Goal: Answer question/provide support: Share knowledge or assist other users

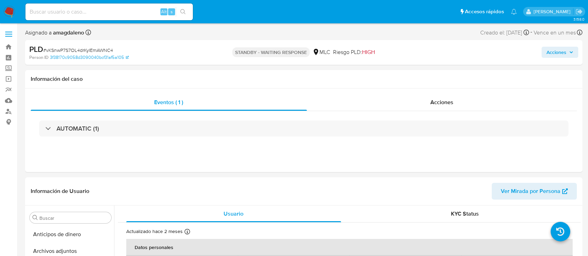
select select "10"
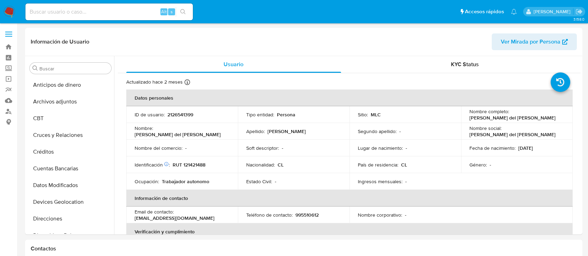
select select "10"
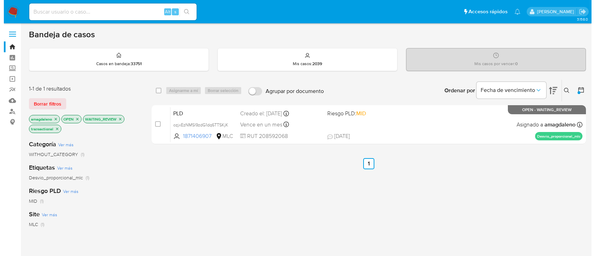
scroll to position [29, 0]
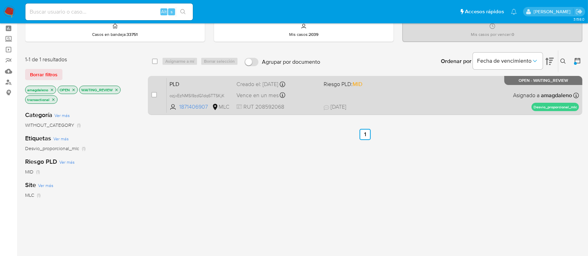
click at [250, 94] on span "Vence en un mes" at bounding box center [257, 96] width 42 height 8
click at [154, 96] on input "checkbox" at bounding box center [154, 95] width 6 height 6
checkbox input "true"
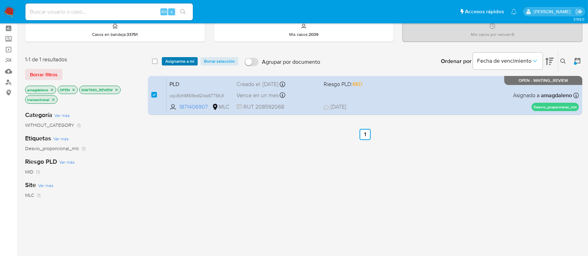
click at [171, 62] on span "Asignarme a mí" at bounding box center [179, 61] width 29 height 7
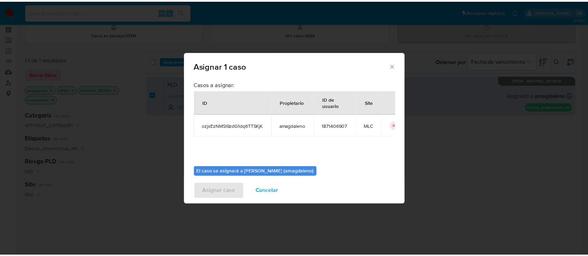
scroll to position [36, 0]
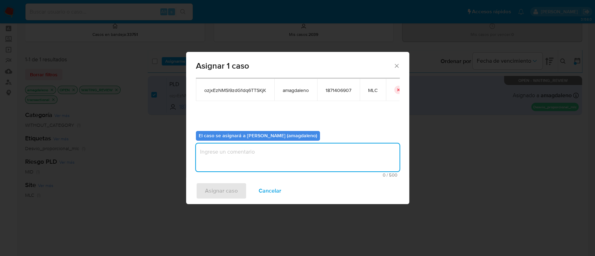
click at [320, 164] on textarea "assign-modal" at bounding box center [298, 158] width 204 height 28
type textarea "-"
type textarea "."
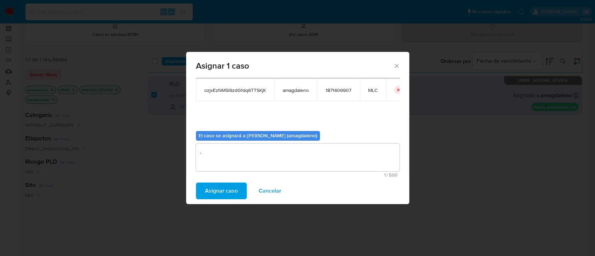
click at [219, 189] on span "Asignar caso" at bounding box center [221, 190] width 33 height 15
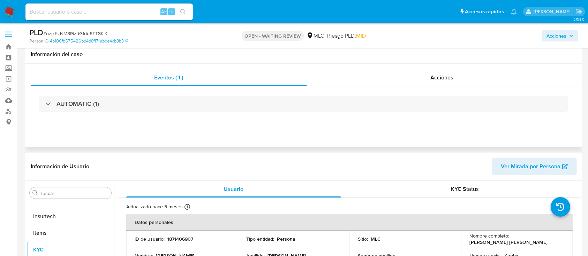
scroll to position [50, 0]
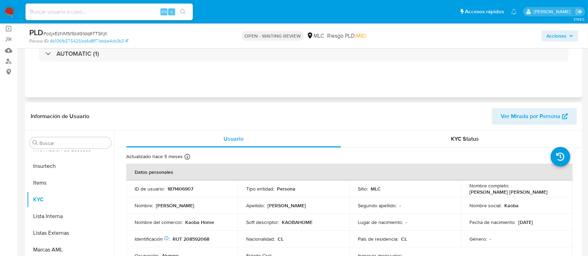
select select "10"
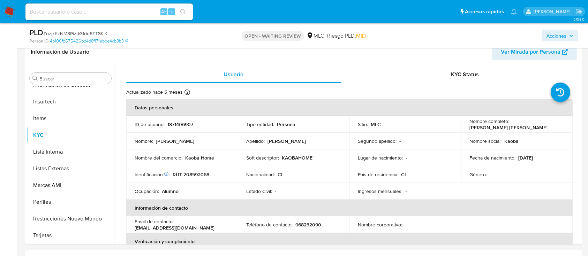
scroll to position [0, 0]
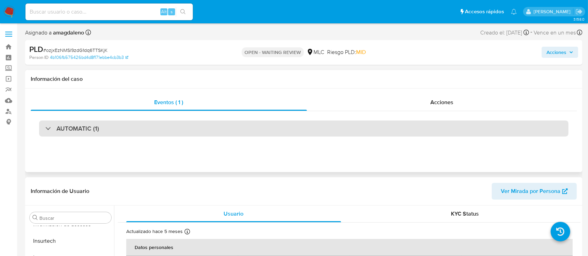
click at [469, 123] on div "AUTOMATIC (1)" at bounding box center [303, 129] width 529 height 16
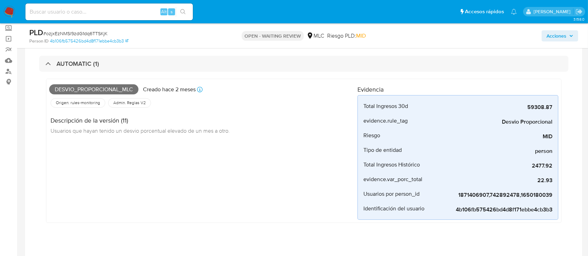
scroll to position [45, 0]
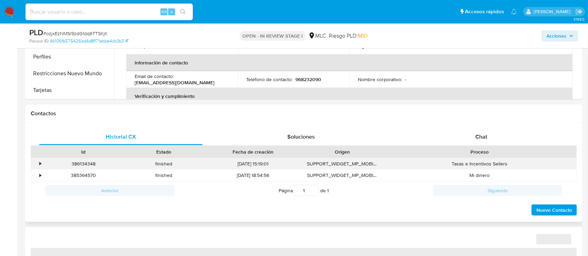
scroll to position [279, 0]
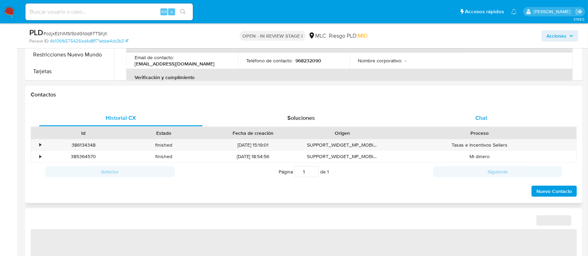
select select "10"
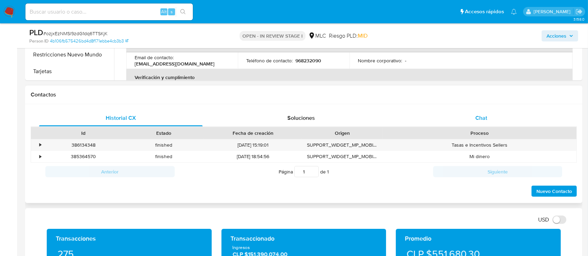
click at [473, 122] on div "Chat" at bounding box center [480, 118] width 163 height 17
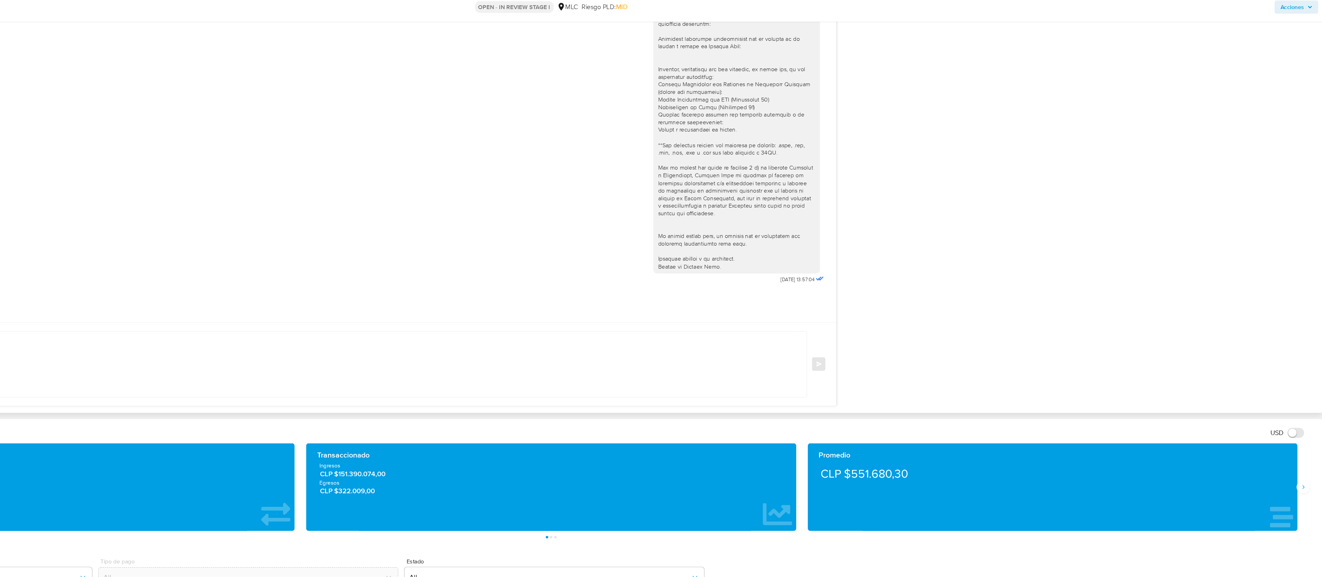
scroll to position [560, 0]
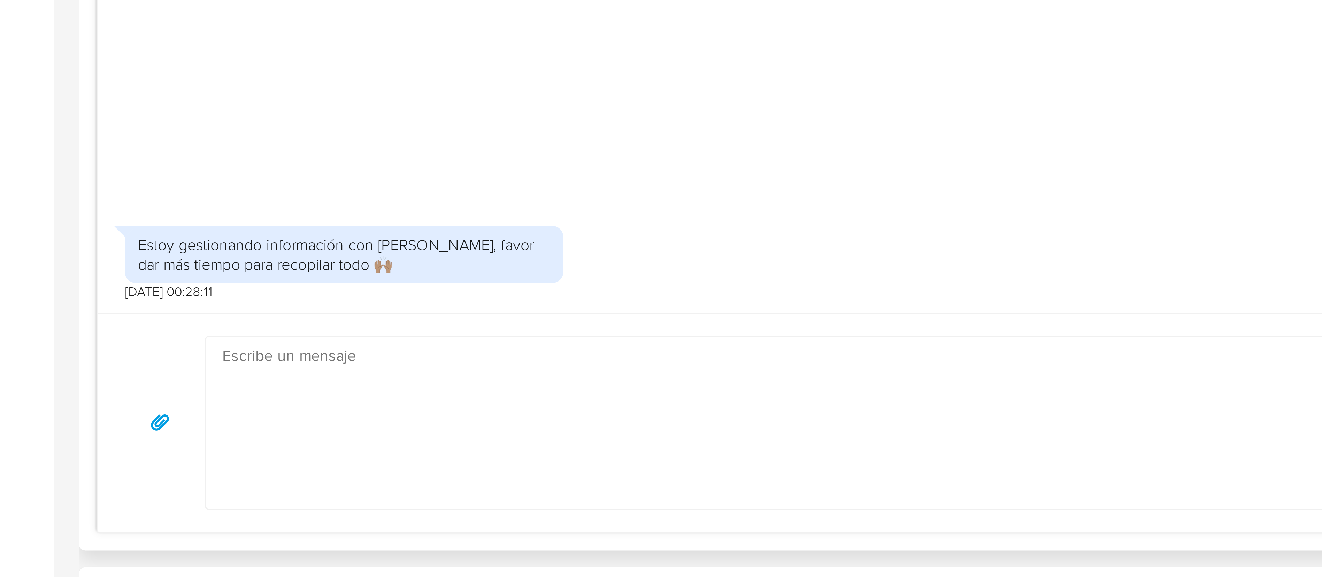
click at [243, 256] on textarea at bounding box center [473, 334] width 805 height 55
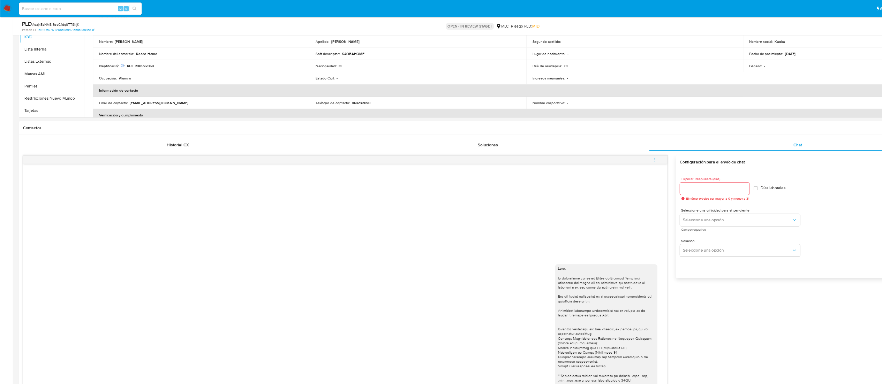
scroll to position [0, 0]
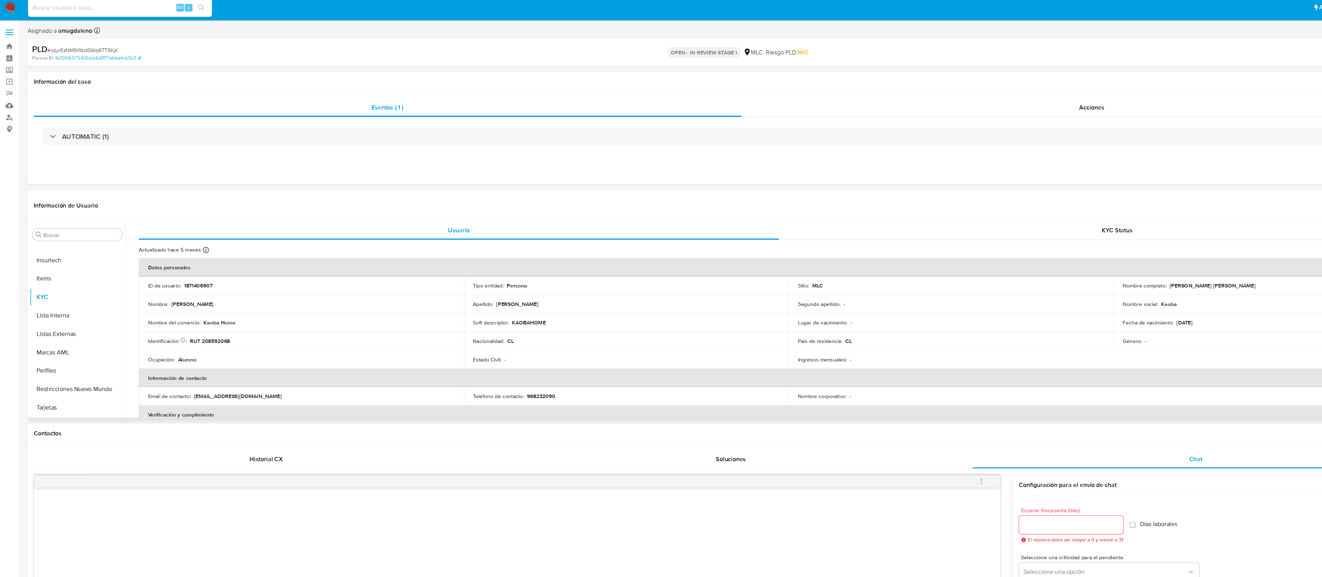
click at [193, 256] on p "RUT 208592068" at bounding box center [191, 314] width 37 height 6
copy p "208592068"
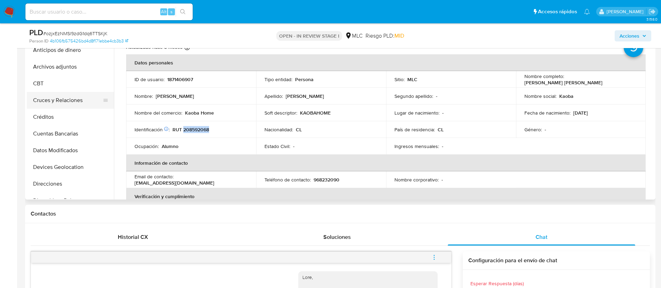
click at [82, 102] on button "Cruces y Relaciones" at bounding box center [68, 100] width 82 height 17
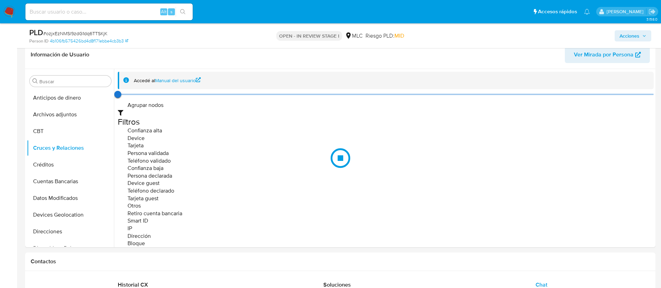
scroll to position [110, 0]
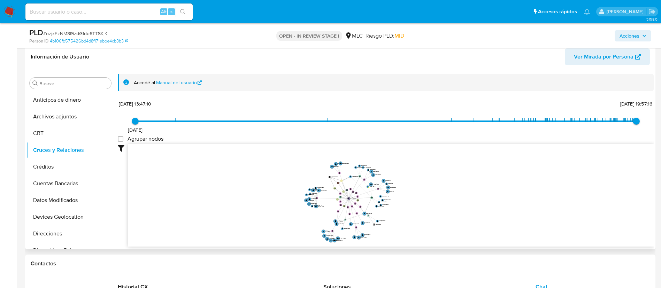
drag, startPoint x: 498, startPoint y: 212, endPoint x: 422, endPoint y: 222, distance: 77.0
click at [422, 222] on icon "device-68ae139429e881bbe58ecd7b  user-1871406907  1871406907 user-1650180039 …" at bounding box center [391, 194] width 526 height 101
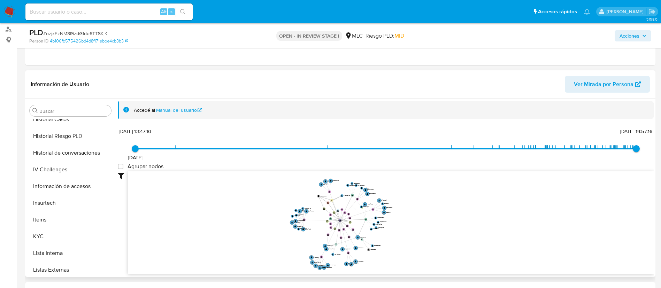
scroll to position [226, 0]
click at [80, 233] on button "KYC" at bounding box center [68, 236] width 82 height 17
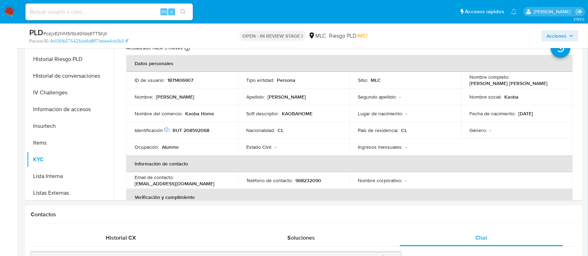
scroll to position [162, 0]
